Goal: Transaction & Acquisition: Purchase product/service

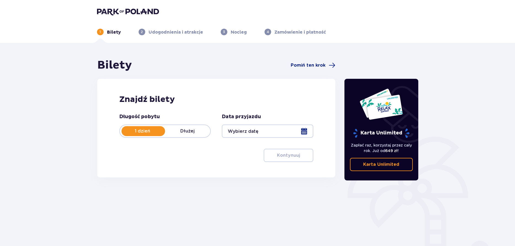
click at [305, 132] on div at bounding box center [268, 131] width 92 height 13
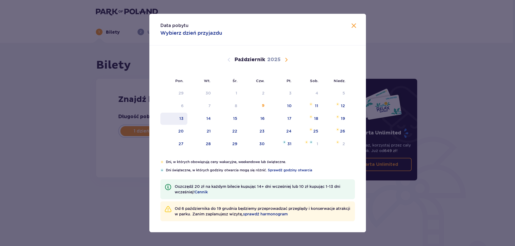
click at [181, 120] on div "13" at bounding box center [182, 119] width 4 height 6
type input "[DATE]"
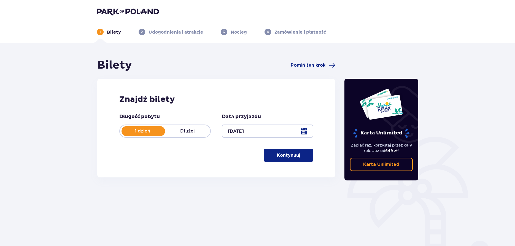
click at [293, 156] on p "Kontynuuj" at bounding box center [288, 155] width 23 height 6
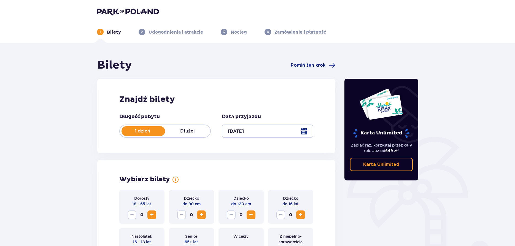
click at [152, 215] on span "Zwiększ" at bounding box center [152, 215] width 7 height 7
click at [253, 214] on span "Zwiększ" at bounding box center [251, 215] width 7 height 7
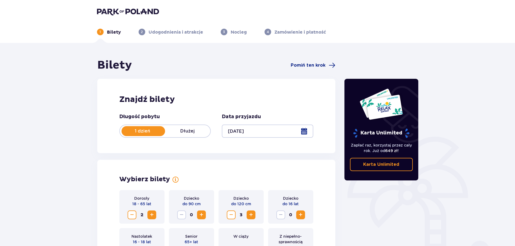
click at [253, 214] on span "Zwiększ" at bounding box center [251, 215] width 7 height 7
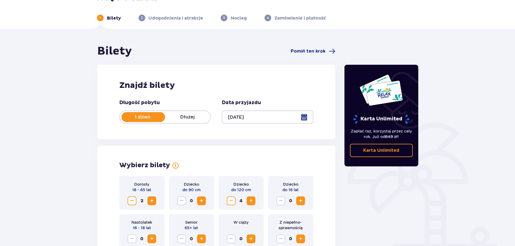
scroll to position [109, 0]
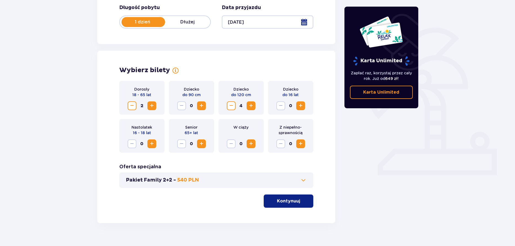
click at [288, 202] on p "Kontynuuj" at bounding box center [288, 201] width 23 height 6
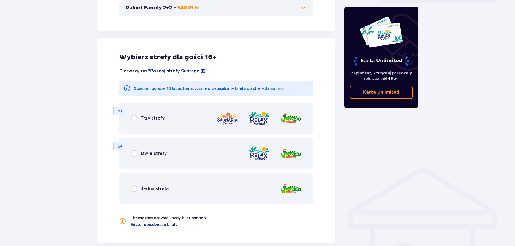
scroll to position [306, 0]
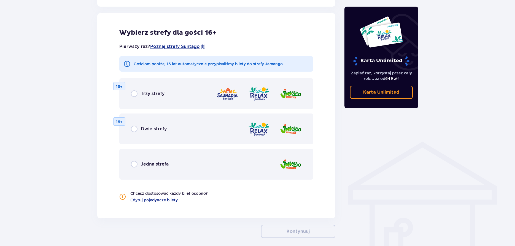
click at [134, 93] on input "radio" at bounding box center [134, 93] width 7 height 7
radio input "true"
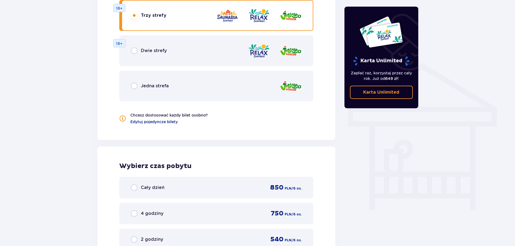
scroll to position [438, 0]
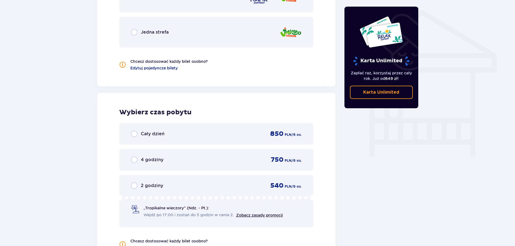
click at [133, 134] on input "radio" at bounding box center [134, 134] width 7 height 7
radio input "true"
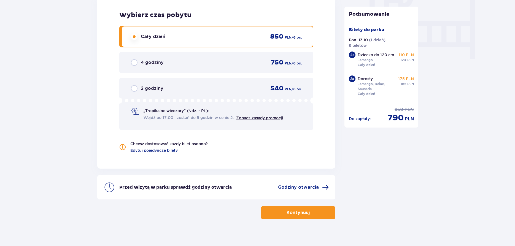
scroll to position [542, 0]
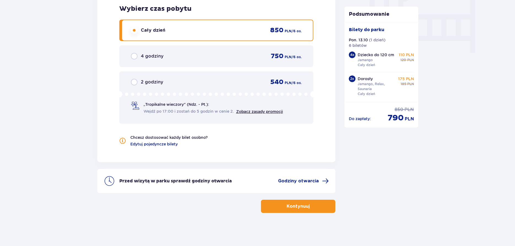
click at [303, 207] on p "Kontynuuj" at bounding box center [298, 207] width 23 height 6
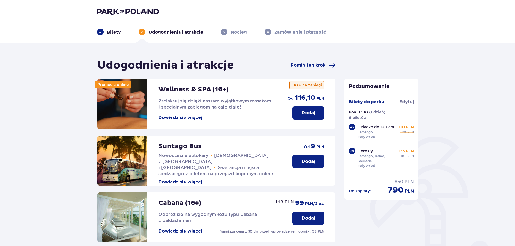
scroll to position [73, 0]
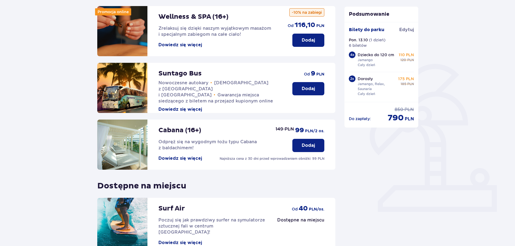
click at [309, 145] on p "Dodaj" at bounding box center [308, 146] width 13 height 6
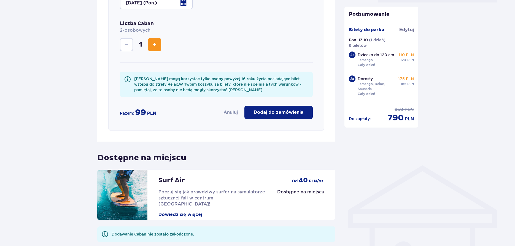
scroll to position [283, 0]
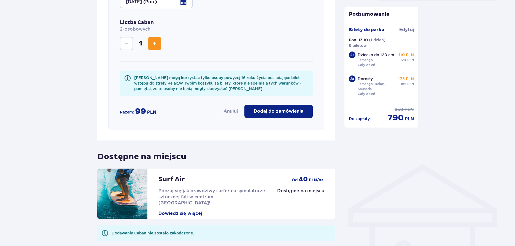
click at [273, 109] on p "Dodaj do zamówienia" at bounding box center [279, 111] width 50 height 6
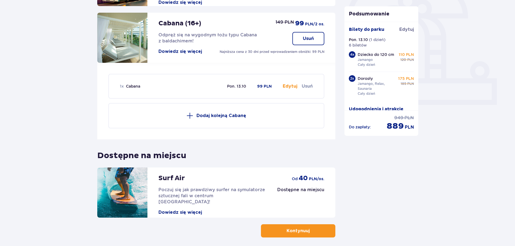
scroll to position [182, 0]
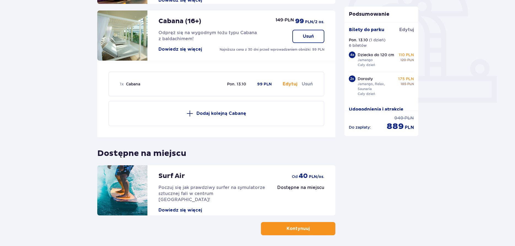
click at [296, 226] on p "Kontynuuj" at bounding box center [298, 229] width 23 height 6
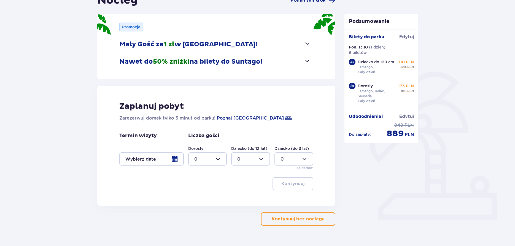
scroll to position [73, 0]
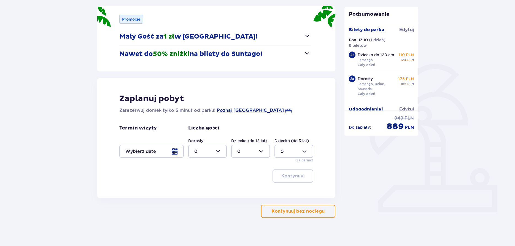
click at [218, 152] on div at bounding box center [207, 151] width 39 height 13
click at [175, 154] on div at bounding box center [151, 151] width 65 height 13
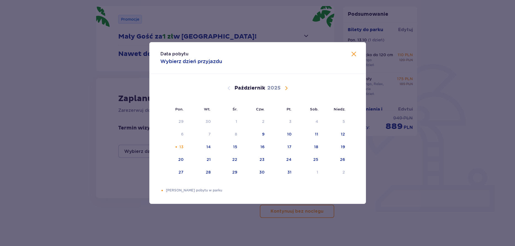
click at [407, 166] on div "Data pobytu Wybierz dzień przyjazdu Pon. Wt. Śr. Czw. Pt. Sob. [GEOGRAPHIC_DATA…" at bounding box center [257, 123] width 515 height 246
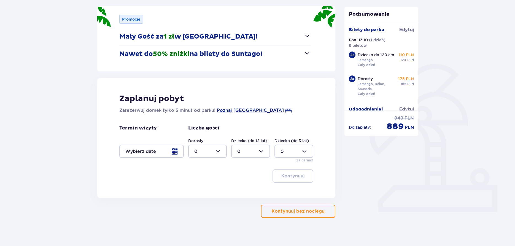
click at [218, 152] on div at bounding box center [207, 151] width 39 height 13
click at [202, 192] on div "2" at bounding box center [207, 191] width 27 height 6
type input "2"
click at [261, 151] on div at bounding box center [250, 151] width 39 height 13
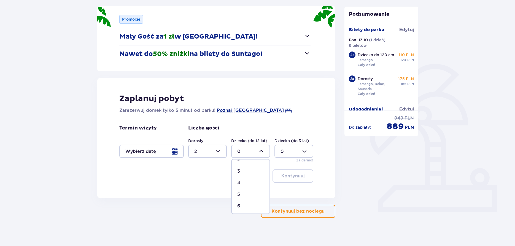
click at [243, 184] on div "4" at bounding box center [250, 183] width 27 height 6
type input "4"
click at [303, 210] on p "Kontynuuj bez noclegu" at bounding box center [298, 211] width 53 height 6
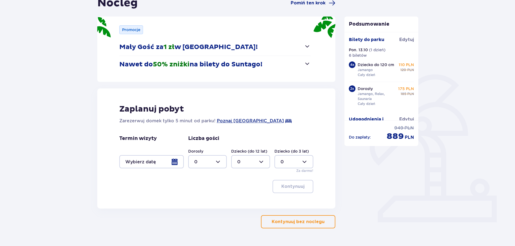
scroll to position [63, 0]
click at [239, 121] on span "Poznaj [GEOGRAPHIC_DATA]" at bounding box center [250, 120] width 67 height 7
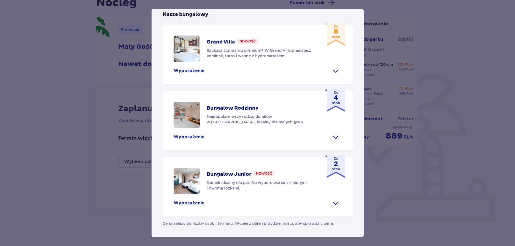
scroll to position [220, 0]
click at [336, 106] on p "Do 4 osób" at bounding box center [336, 97] width 8 height 15
click at [335, 141] on span at bounding box center [335, 137] width 9 height 9
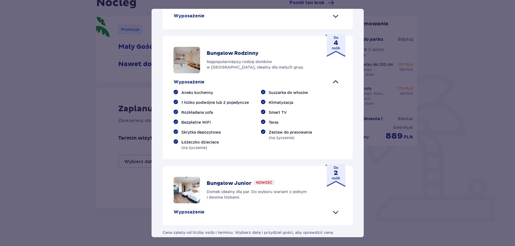
click at [336, 87] on span at bounding box center [335, 82] width 9 height 9
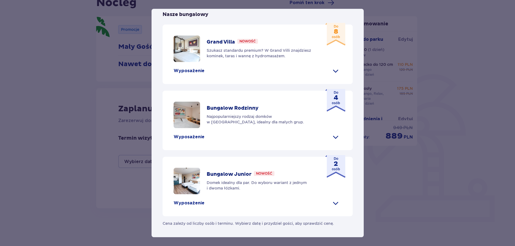
click at [221, 46] on p "Grand Villa" at bounding box center [221, 42] width 28 height 7
click at [338, 39] on p "Do 8 osób" at bounding box center [336, 31] width 8 height 15
click at [336, 75] on span at bounding box center [335, 70] width 9 height 9
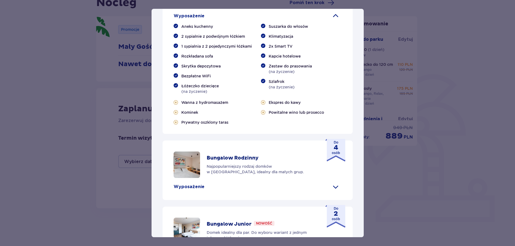
click at [336, 20] on span at bounding box center [335, 16] width 9 height 9
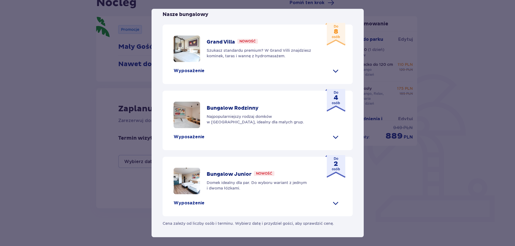
click at [228, 46] on p "Grand Villa" at bounding box center [221, 42] width 28 height 7
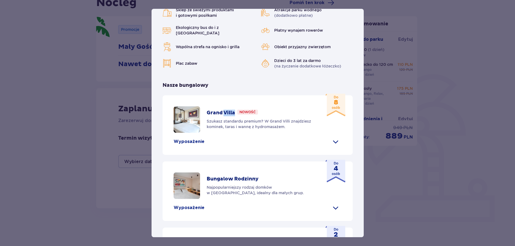
scroll to position [0, 0]
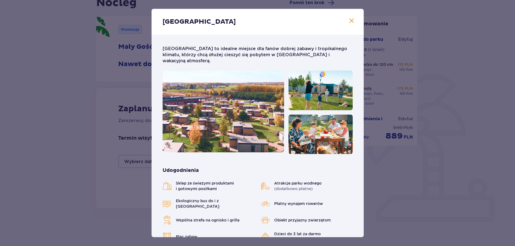
click at [352, 21] on span "Zamknij" at bounding box center [352, 21] width 7 height 7
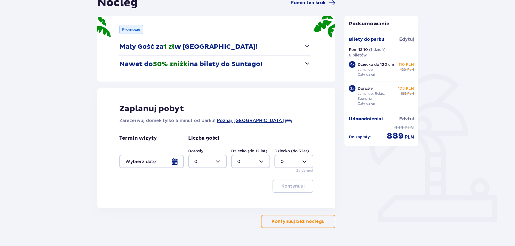
click at [216, 161] on div at bounding box center [207, 161] width 39 height 13
click at [202, 201] on div "2" at bounding box center [207, 202] width 27 height 6
type input "2"
click at [262, 160] on div at bounding box center [250, 161] width 39 height 13
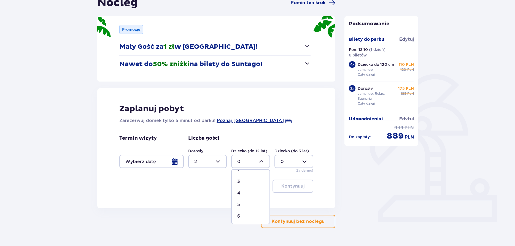
click at [240, 195] on div "4" at bounding box center [250, 193] width 27 height 6
type input "4"
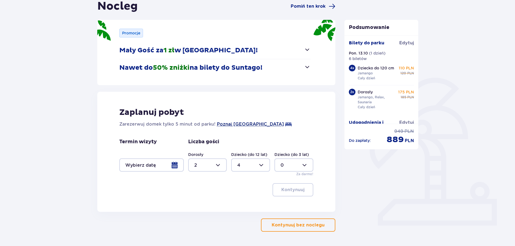
scroll to position [73, 0]
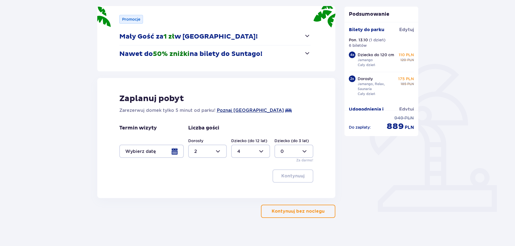
click at [252, 111] on span "Poznaj [GEOGRAPHIC_DATA]" at bounding box center [250, 110] width 67 height 7
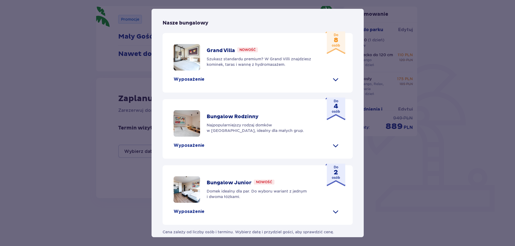
scroll to position [236, 0]
click at [187, 208] on p "Wyposażenie" at bounding box center [189, 211] width 31 height 6
click at [186, 76] on p "Wyposażenie" at bounding box center [189, 79] width 31 height 6
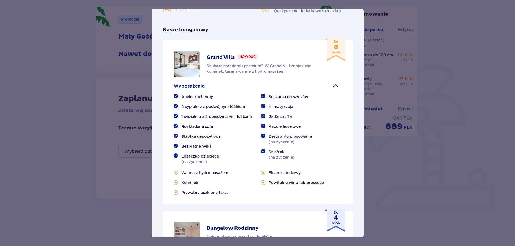
scroll to position [205, 0]
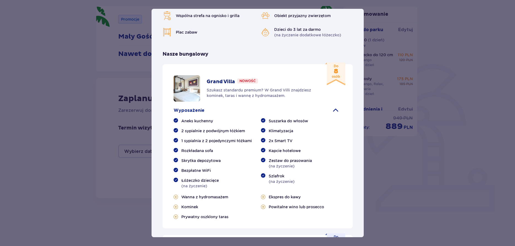
click at [339, 68] on p "Do 8 osób" at bounding box center [336, 71] width 8 height 15
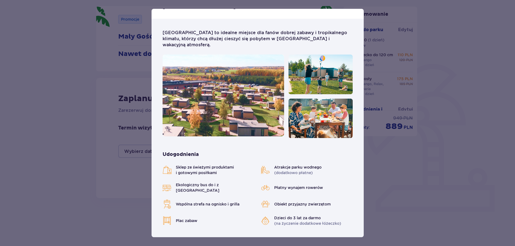
scroll to position [0, 0]
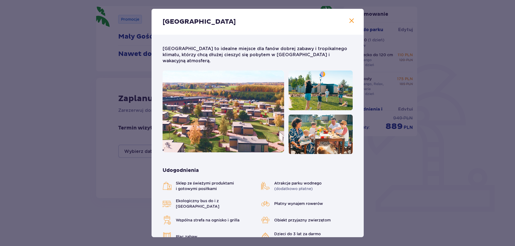
click at [352, 20] on span "Zamknij" at bounding box center [352, 21] width 7 height 7
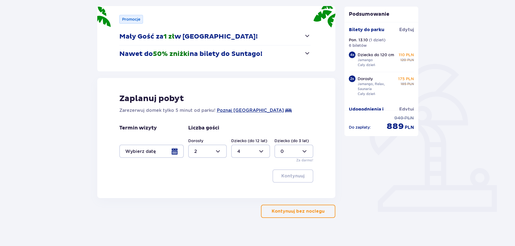
click at [176, 152] on div at bounding box center [151, 151] width 65 height 13
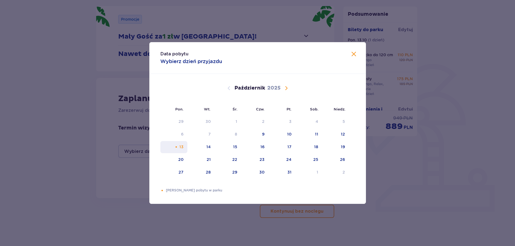
click at [180, 147] on div "13" at bounding box center [182, 147] width 4 height 6
click at [353, 53] on span "Zamknij" at bounding box center [354, 54] width 7 height 7
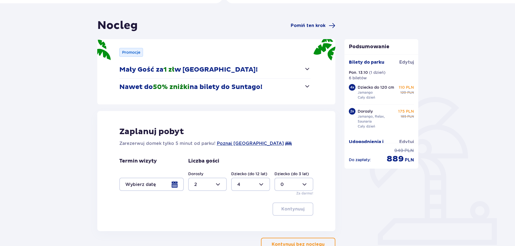
scroll to position [78, 0]
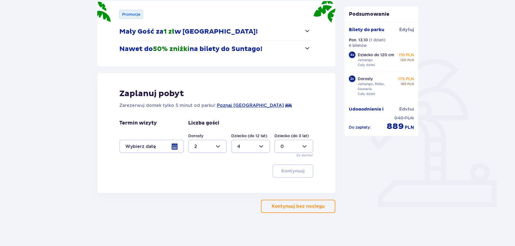
click at [176, 147] on div at bounding box center [151, 146] width 65 height 13
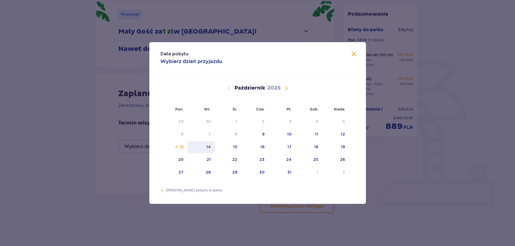
click at [210, 146] on div "14" at bounding box center [209, 147] width 4 height 6
click at [355, 54] on span "Zamknij" at bounding box center [354, 54] width 7 height 7
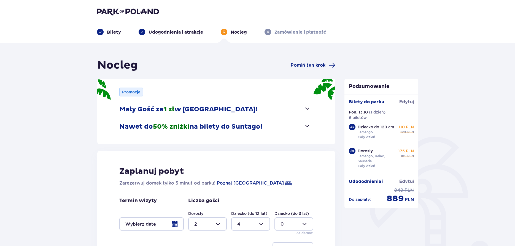
click at [174, 228] on div at bounding box center [151, 224] width 65 height 13
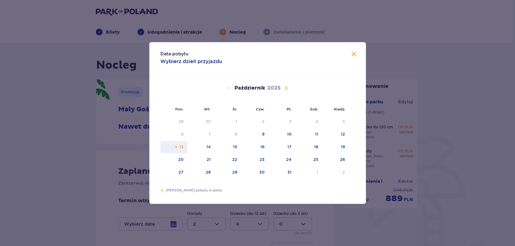
click at [181, 146] on div "13" at bounding box center [182, 147] width 4 height 6
click at [198, 146] on div "14" at bounding box center [201, 147] width 27 height 12
type input "[DATE] - [DATE]"
type input "0"
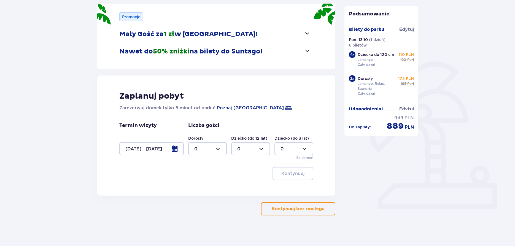
scroll to position [78, 0]
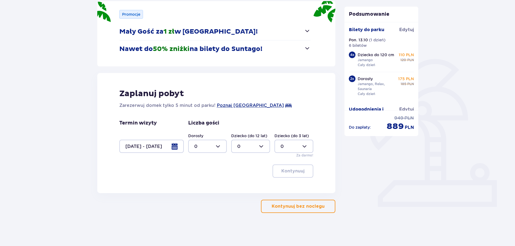
click at [219, 148] on div at bounding box center [207, 146] width 39 height 13
click at [199, 187] on div "2" at bounding box center [207, 186] width 27 height 6
type input "2"
click at [262, 147] on div at bounding box center [250, 146] width 39 height 13
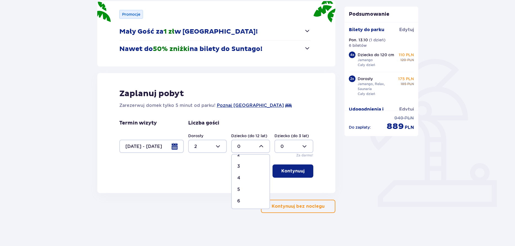
click at [244, 179] on div "4" at bounding box center [250, 178] width 27 height 6
type input "4"
click at [295, 173] on p "Kontynuuj" at bounding box center [293, 171] width 23 height 6
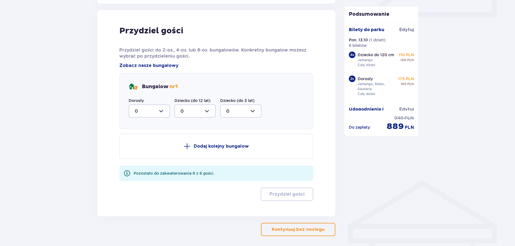
scroll to position [271, 0]
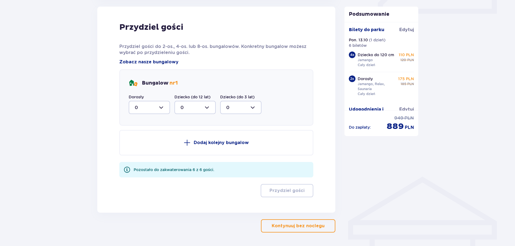
click at [160, 109] on div at bounding box center [149, 107] width 41 height 13
drag, startPoint x: 141, startPoint y: 147, endPoint x: 157, endPoint y: 137, distance: 18.5
click at [141, 147] on div "2" at bounding box center [149, 147] width 29 height 6
type input "2"
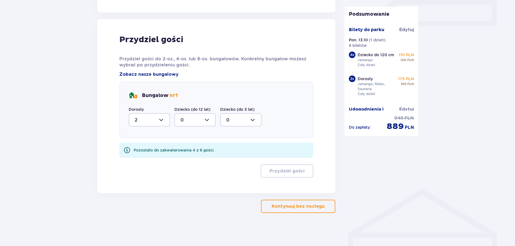
scroll to position [259, 0]
click at [207, 119] on div at bounding box center [195, 119] width 41 height 13
click at [182, 175] on p "4" at bounding box center [182, 174] width 3 height 6
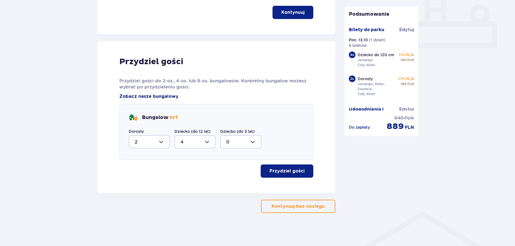
click at [157, 96] on span "Zobacz nasze bungalowy" at bounding box center [148, 96] width 59 height 6
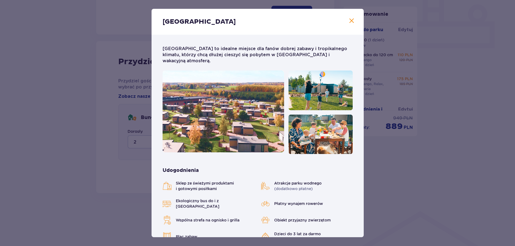
click at [350, 22] on span "Zamknij" at bounding box center [352, 21] width 7 height 7
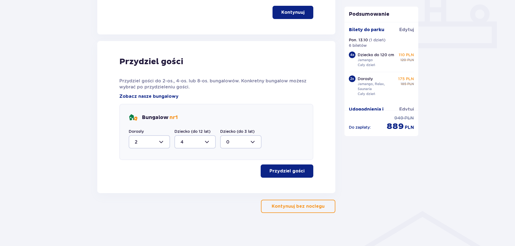
click at [253, 142] on div at bounding box center [240, 141] width 41 height 13
click at [251, 141] on div at bounding box center [240, 141] width 41 height 13
click at [208, 142] on div at bounding box center [195, 141] width 41 height 13
click at [185, 102] on div "2" at bounding box center [195, 102] width 29 height 6
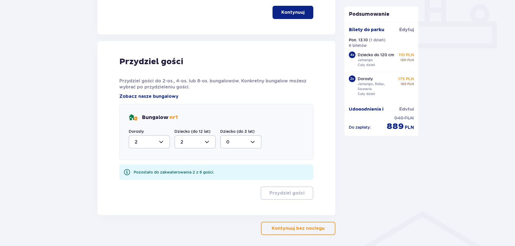
click at [252, 143] on div at bounding box center [240, 141] width 41 height 13
click at [207, 142] on div at bounding box center [195, 141] width 41 height 13
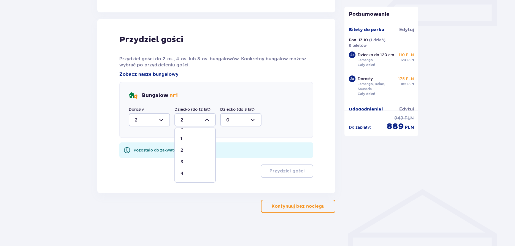
click at [209, 119] on div at bounding box center [195, 119] width 41 height 13
click at [208, 120] on div at bounding box center [195, 119] width 41 height 13
click at [184, 175] on div "4" at bounding box center [195, 174] width 29 height 6
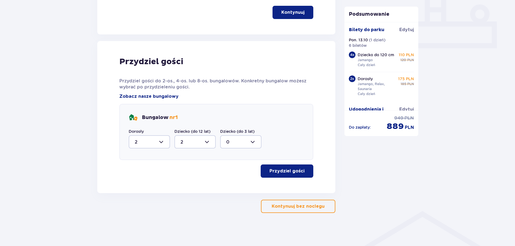
type input "4"
click at [294, 172] on p "Przydziel gości" at bounding box center [287, 171] width 35 height 6
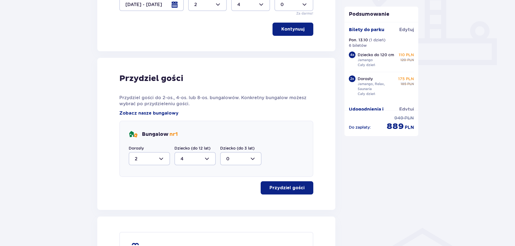
scroll to position [217, 0]
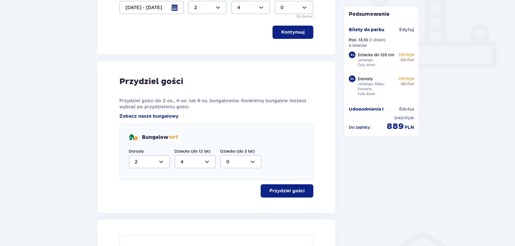
click at [162, 162] on div at bounding box center [149, 161] width 41 height 13
click at [146, 190] on div "1" at bounding box center [149, 190] width 29 height 6
type input "1"
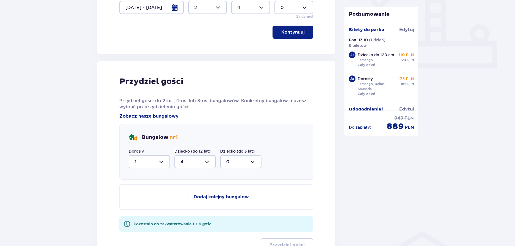
click at [207, 162] on div at bounding box center [195, 161] width 41 height 13
click at [194, 204] on div "2" at bounding box center [195, 202] width 29 height 6
type input "2"
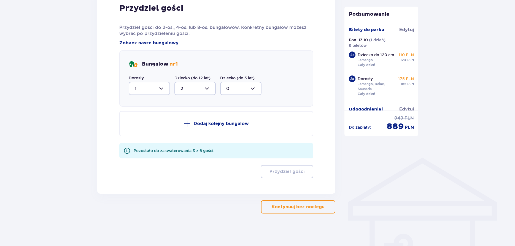
scroll to position [291, 0]
click at [190, 123] on span at bounding box center [187, 123] width 7 height 7
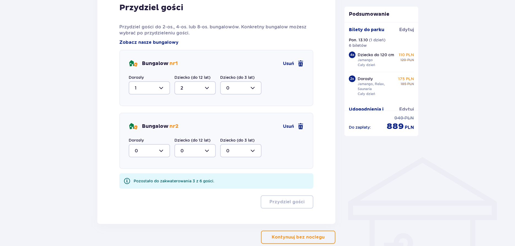
click at [162, 151] on div at bounding box center [149, 150] width 41 height 13
click at [147, 179] on div "1" at bounding box center [149, 179] width 29 height 6
type input "1"
click at [205, 149] on div at bounding box center [195, 150] width 41 height 13
click at [191, 192] on div "2" at bounding box center [195, 191] width 29 height 6
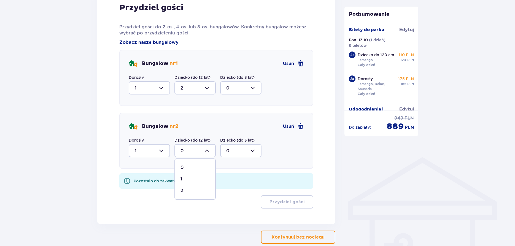
type input "2"
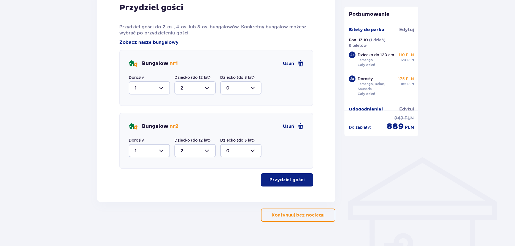
click at [287, 180] on p "Przydziel gości" at bounding box center [287, 180] width 35 height 6
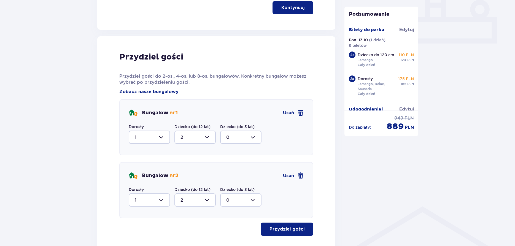
scroll to position [238, 0]
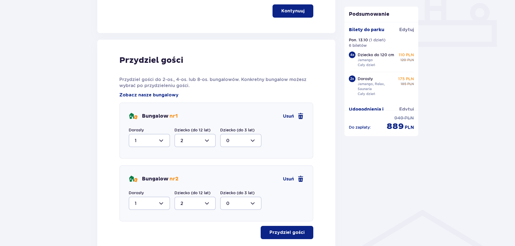
click at [162, 142] on div at bounding box center [149, 140] width 41 height 13
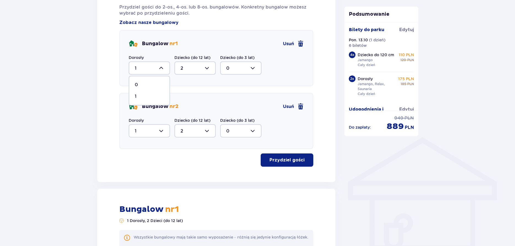
scroll to position [311, 0]
click at [301, 44] on span at bounding box center [301, 43] width 7 height 7
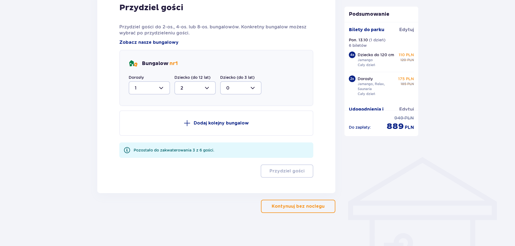
scroll to position [291, 0]
click at [163, 89] on div at bounding box center [149, 87] width 41 height 13
click at [143, 127] on div "2" at bounding box center [149, 128] width 29 height 6
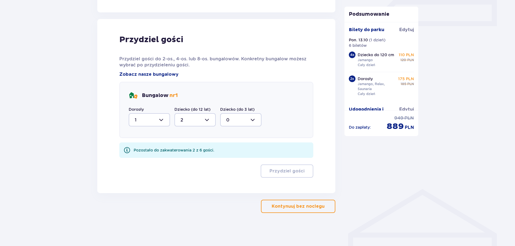
type input "2"
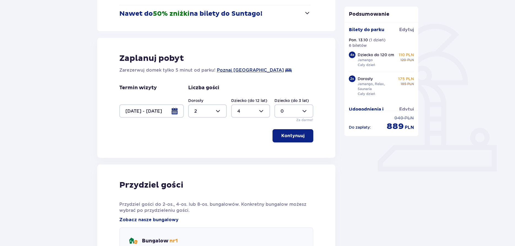
scroll to position [0, 0]
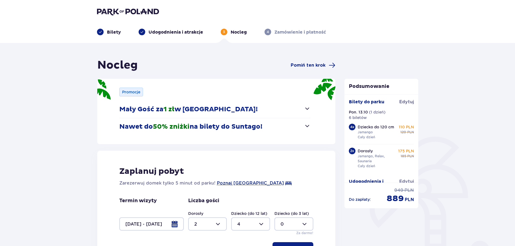
click at [110, 31] on p "Bilety" at bounding box center [114, 32] width 14 height 6
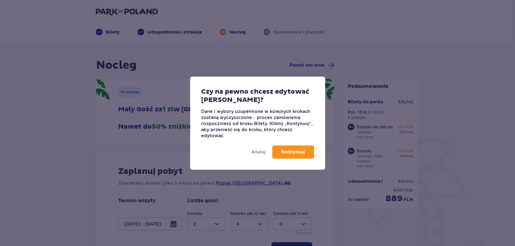
click at [284, 154] on p "Kontynuuj" at bounding box center [293, 152] width 23 height 6
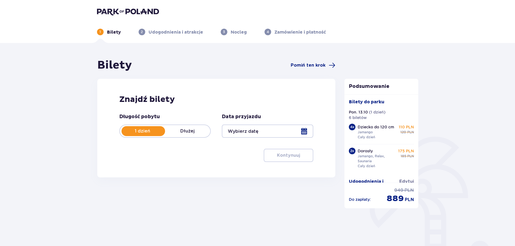
type input "[DATE]"
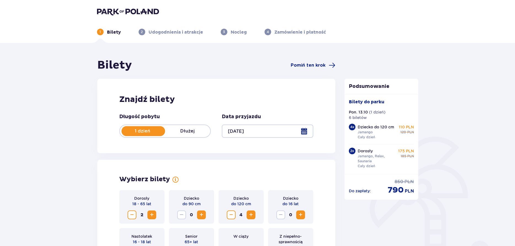
click at [231, 213] on span "Zmniejsz" at bounding box center [231, 215] width 7 height 7
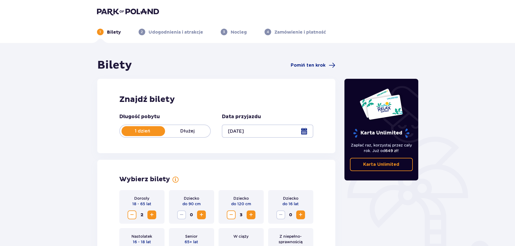
click at [231, 213] on span "Zmniejsz" at bounding box center [231, 215] width 7 height 7
click at [300, 215] on span "Zwiększ" at bounding box center [301, 215] width 7 height 7
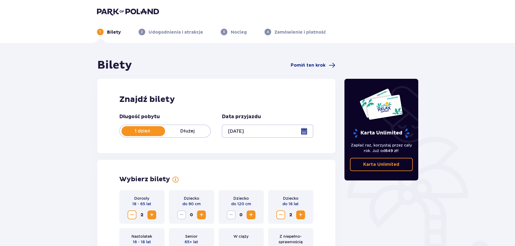
click at [300, 215] on span "Zwiększ" at bounding box center [301, 215] width 7 height 7
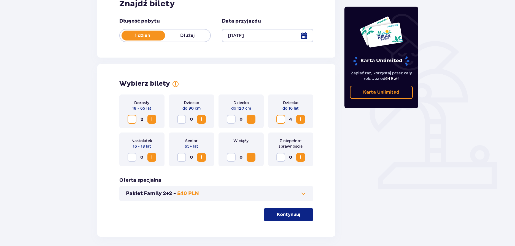
scroll to position [109, 0]
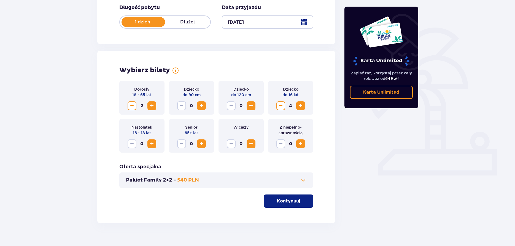
click at [284, 200] on p "Kontynuuj" at bounding box center [288, 201] width 23 height 6
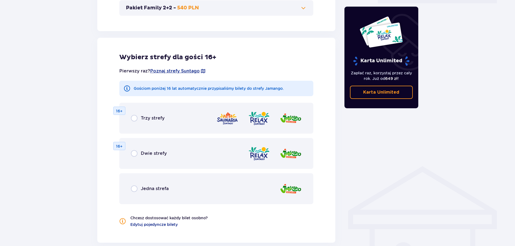
scroll to position [306, 0]
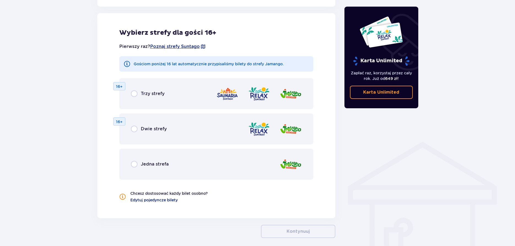
click at [134, 95] on input "radio" at bounding box center [134, 93] width 7 height 7
radio input "true"
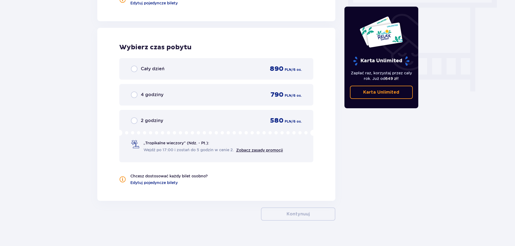
scroll to position [511, 0]
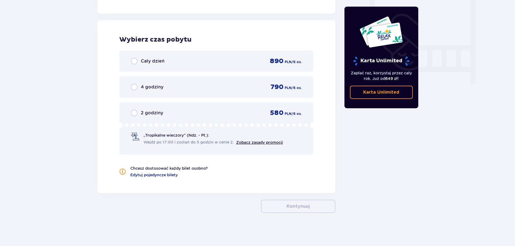
click at [135, 62] on input "radio" at bounding box center [134, 61] width 7 height 7
radio input "true"
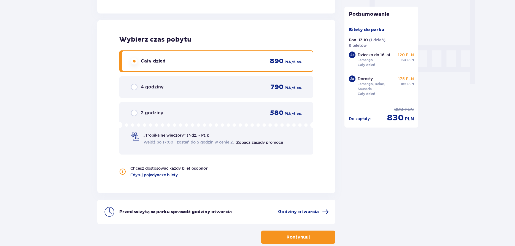
click at [299, 237] on p "Kontynuuj" at bounding box center [298, 237] width 23 height 6
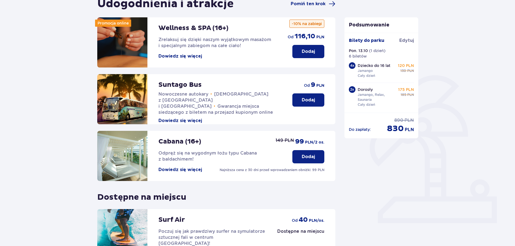
scroll to position [73, 0]
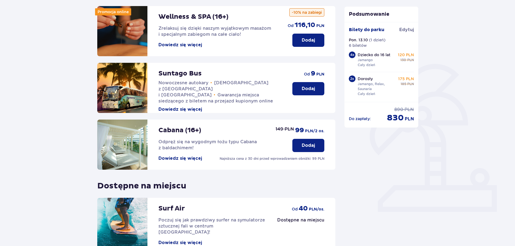
click at [306, 147] on p "Dodaj" at bounding box center [308, 146] width 13 height 6
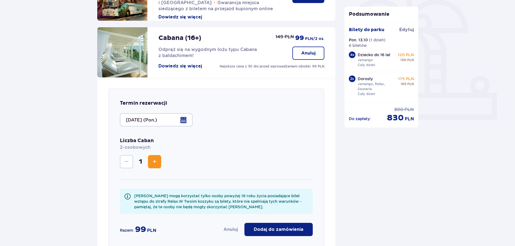
scroll to position [174, 0]
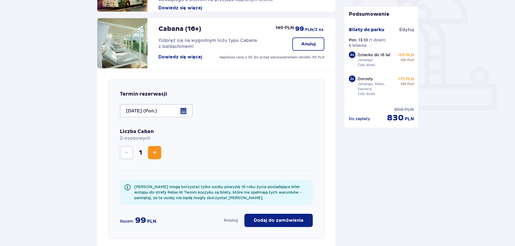
click at [287, 219] on p "Dodaj do zamówienia" at bounding box center [279, 221] width 50 height 6
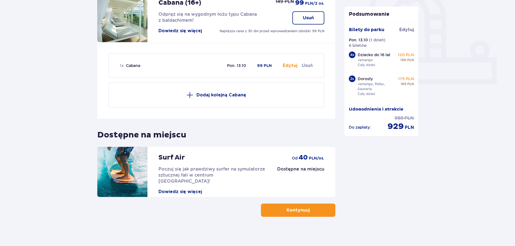
scroll to position [204, 0]
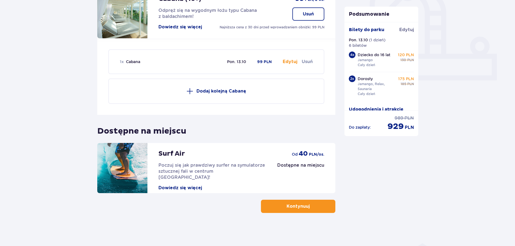
click at [312, 209] on span "button" at bounding box center [311, 206] width 7 height 7
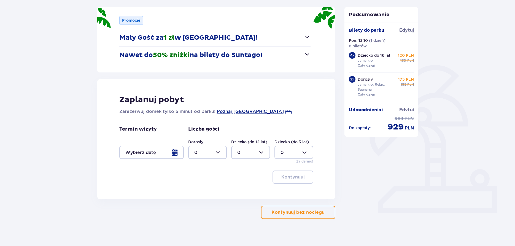
scroll to position [78, 0]
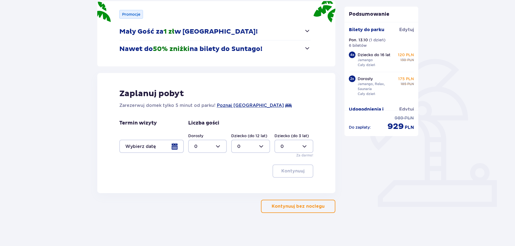
click at [175, 144] on div at bounding box center [151, 146] width 65 height 13
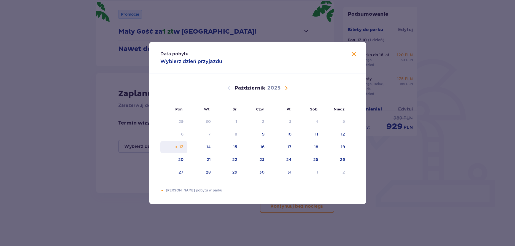
click at [179, 148] on div "13" at bounding box center [173, 147] width 27 height 12
click at [207, 149] on div "14" at bounding box center [201, 147] width 27 height 12
type input "[DATE] - [DATE]"
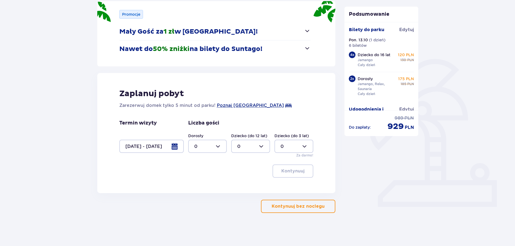
click at [220, 147] on div at bounding box center [207, 146] width 39 height 13
click at [203, 189] on div "2" at bounding box center [207, 186] width 27 height 6
type input "2"
click at [259, 147] on div at bounding box center [250, 146] width 39 height 13
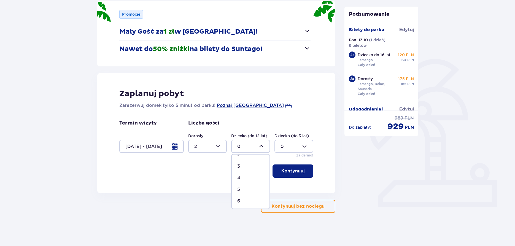
click at [241, 179] on div "4" at bounding box center [250, 178] width 27 height 6
type input "4"
click at [294, 171] on p "Kontynuuj" at bounding box center [293, 171] width 23 height 6
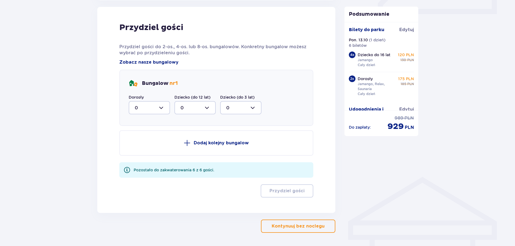
scroll to position [271, 0]
click at [162, 108] on div at bounding box center [149, 107] width 41 height 13
click at [135, 149] on span "2" at bounding box center [149, 148] width 40 height 12
type input "2"
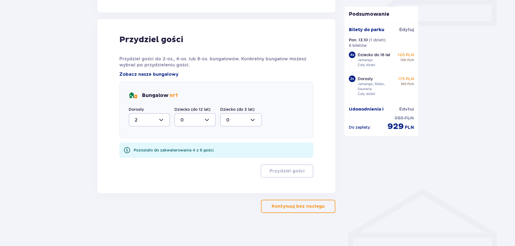
drag, startPoint x: 209, startPoint y: 118, endPoint x: 206, endPoint y: 127, distance: 9.7
click at [209, 118] on div at bounding box center [195, 119] width 41 height 13
click at [186, 172] on div "4" at bounding box center [195, 174] width 29 height 6
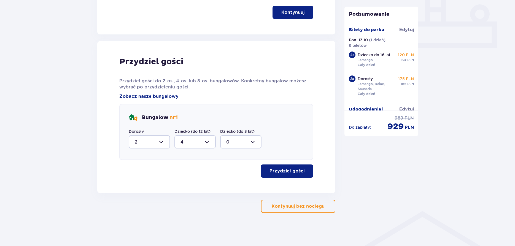
scroll to position [237, 0]
click at [283, 171] on p "Przydziel gości" at bounding box center [287, 171] width 35 height 6
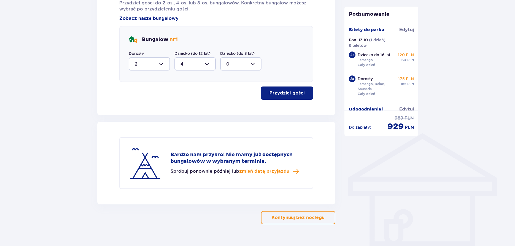
scroll to position [326, 0]
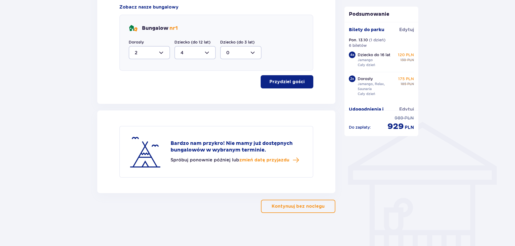
click at [162, 53] on div at bounding box center [149, 52] width 41 height 13
click at [207, 52] on div at bounding box center [195, 52] width 41 height 13
click at [206, 51] on div at bounding box center [195, 52] width 41 height 13
click at [183, 92] on div "2" at bounding box center [195, 93] width 29 height 6
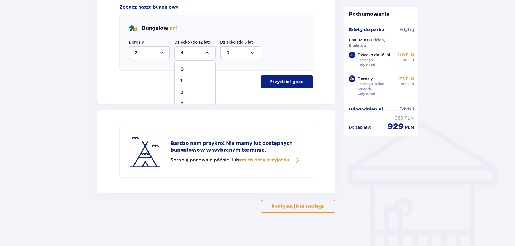
type input "2"
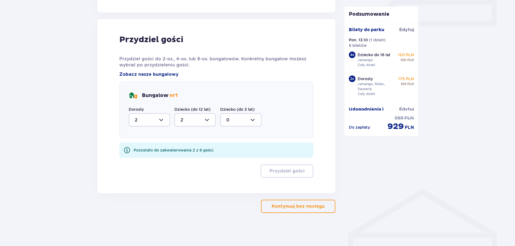
scroll to position [259, 0]
click at [162, 120] on div at bounding box center [149, 119] width 41 height 13
click at [142, 149] on div "1" at bounding box center [149, 148] width 29 height 6
type input "1"
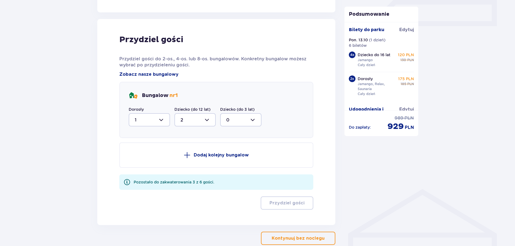
click at [197, 155] on p "Dodaj kolejny bungalow" at bounding box center [221, 155] width 55 height 6
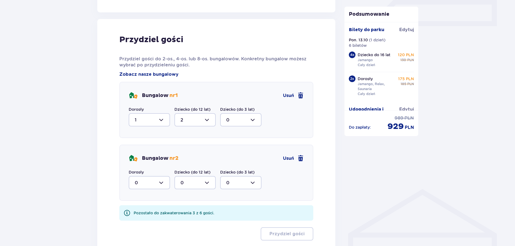
click at [162, 183] on div at bounding box center [149, 182] width 41 height 13
drag, startPoint x: 140, startPoint y: 211, endPoint x: 147, endPoint y: 211, distance: 6.6
click at [141, 211] on div "1" at bounding box center [149, 211] width 29 height 6
type input "1"
click at [208, 183] on div at bounding box center [195, 182] width 41 height 13
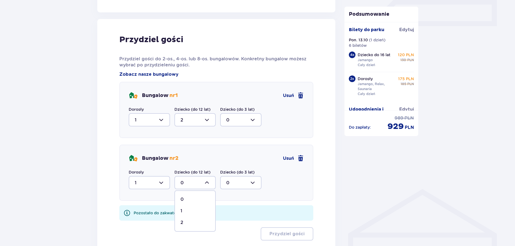
click at [189, 225] on div "2" at bounding box center [195, 223] width 29 height 6
type input "2"
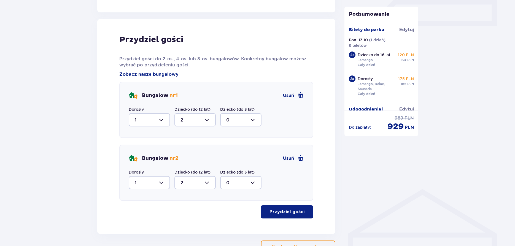
scroll to position [295, 0]
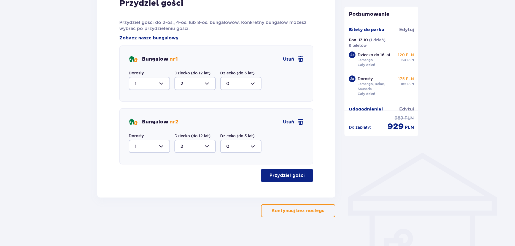
click at [282, 176] on p "Przydziel gości" at bounding box center [287, 176] width 35 height 6
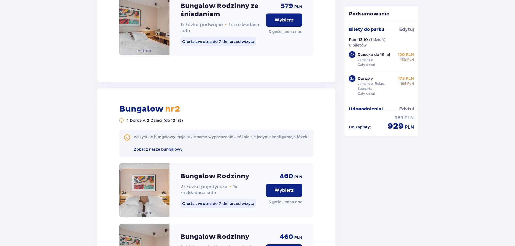
scroll to position [748, 0]
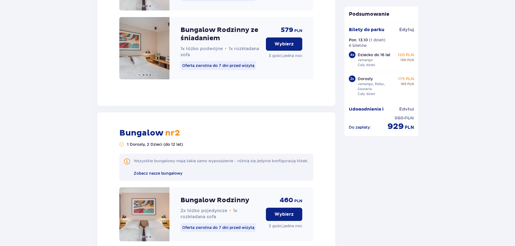
click at [283, 47] on p "Wybierz" at bounding box center [284, 44] width 19 height 6
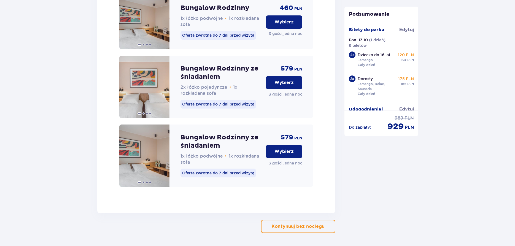
scroll to position [1005, 0]
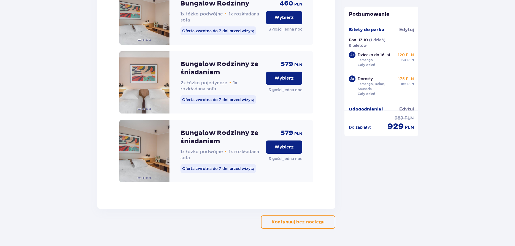
click at [279, 154] on button "Wybierz" at bounding box center [284, 147] width 36 height 13
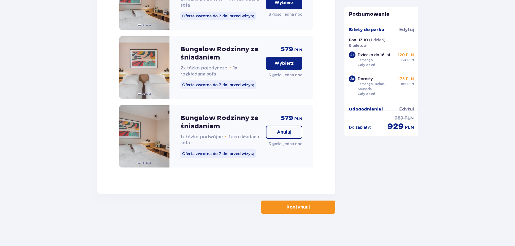
scroll to position [1033, 0]
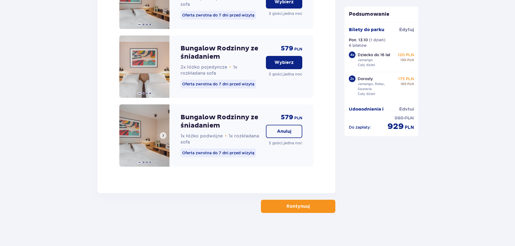
click at [164, 136] on span at bounding box center [163, 135] width 4 height 4
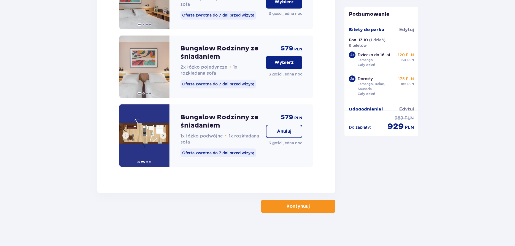
click at [163, 134] on span at bounding box center [163, 135] width 4 height 4
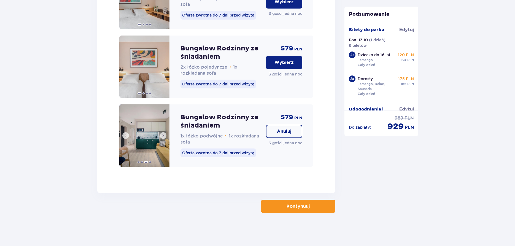
click at [163, 134] on span at bounding box center [163, 135] width 4 height 4
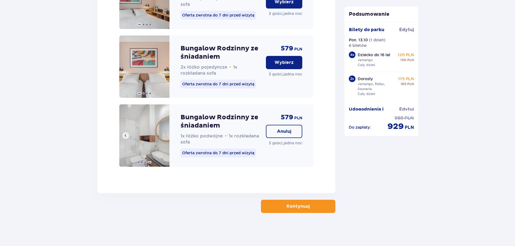
click at [163, 134] on img at bounding box center [144, 136] width 50 height 62
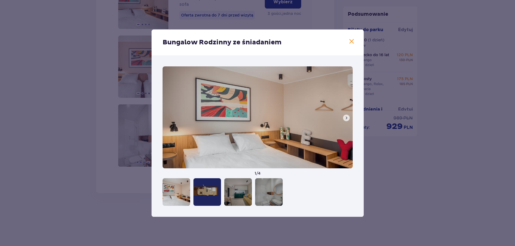
click at [346, 117] on span at bounding box center [346, 118] width 4 height 4
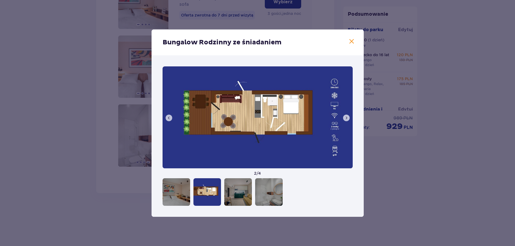
click at [353, 42] on span at bounding box center [352, 41] width 7 height 7
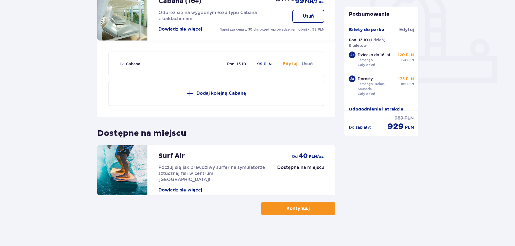
scroll to position [204, 0]
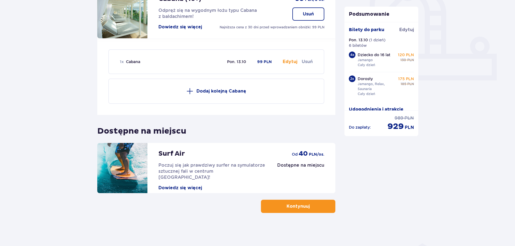
click at [297, 209] on p "Kontynuuj" at bounding box center [298, 207] width 23 height 6
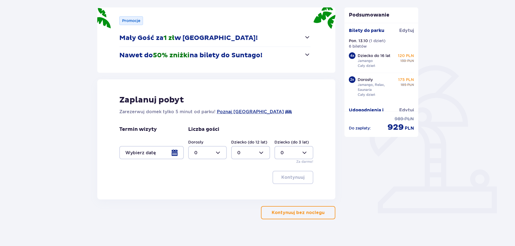
scroll to position [73, 0]
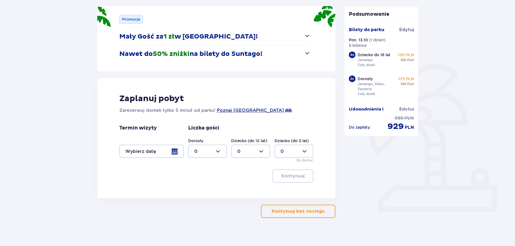
click at [298, 212] on p "Kontynuuj bez noclegu" at bounding box center [298, 211] width 53 height 6
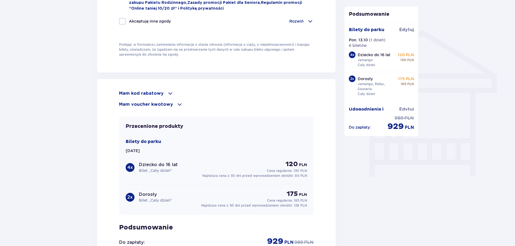
scroll to position [437, 0]
